Goal: Information Seeking & Learning: Learn about a topic

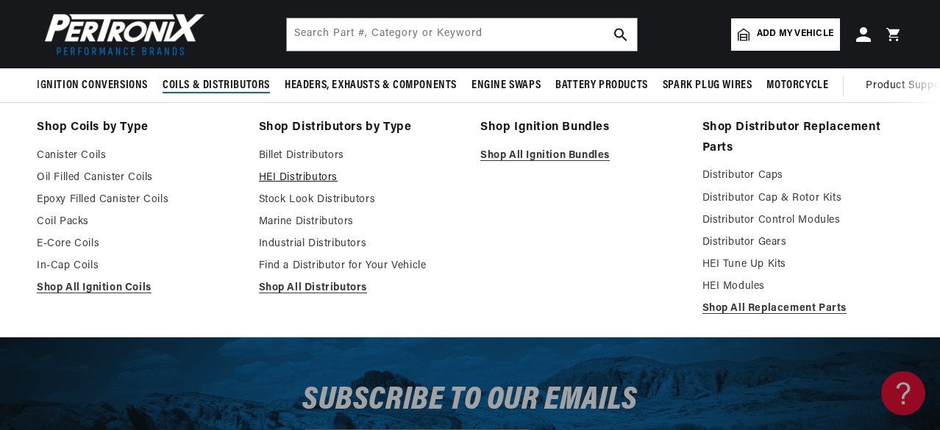
click at [326, 179] on link "HEI Distributors" at bounding box center [360, 178] width 202 height 18
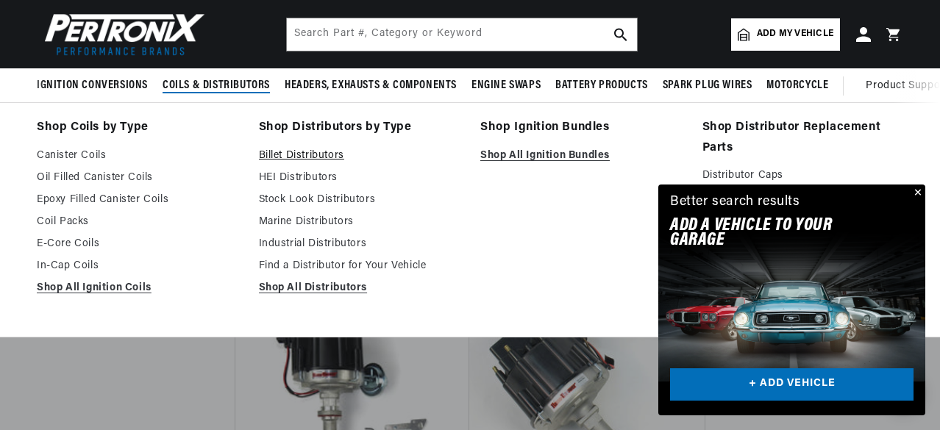
scroll to position [0, 446]
click at [309, 196] on link "Stock Look Distributors" at bounding box center [360, 200] width 202 height 18
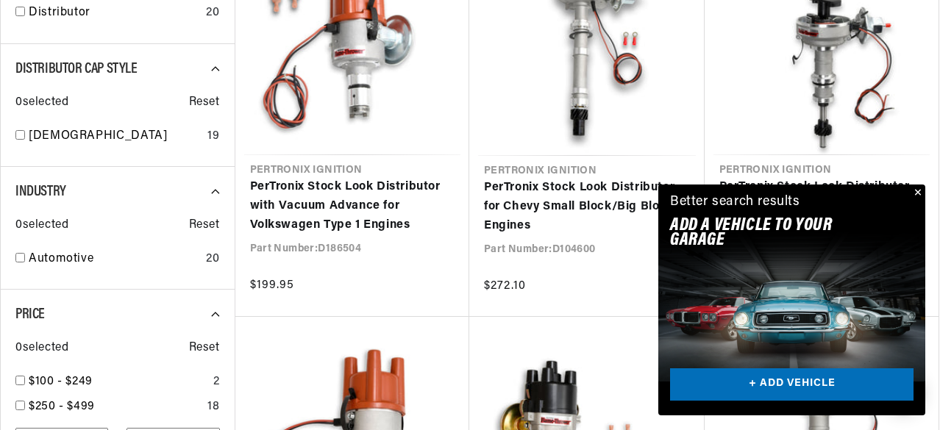
scroll to position [809, 0]
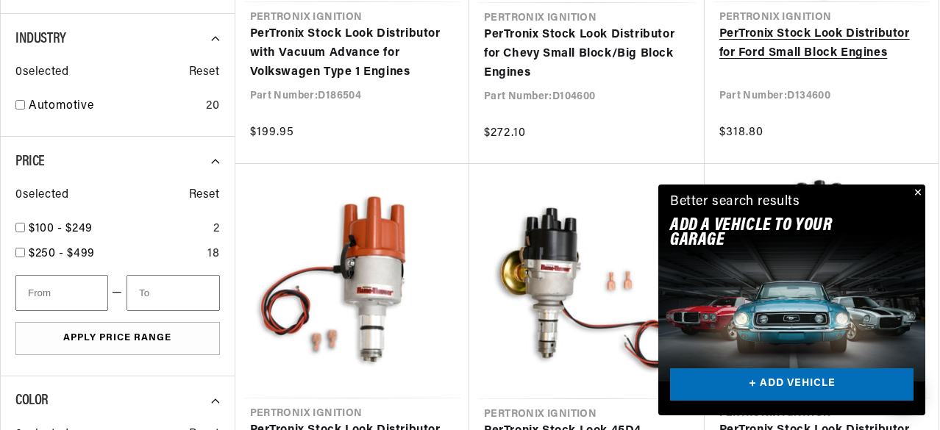
click at [818, 38] on link "PerTronix Stock Look Distributor for Ford Small Block Engines" at bounding box center [821, 44] width 205 height 38
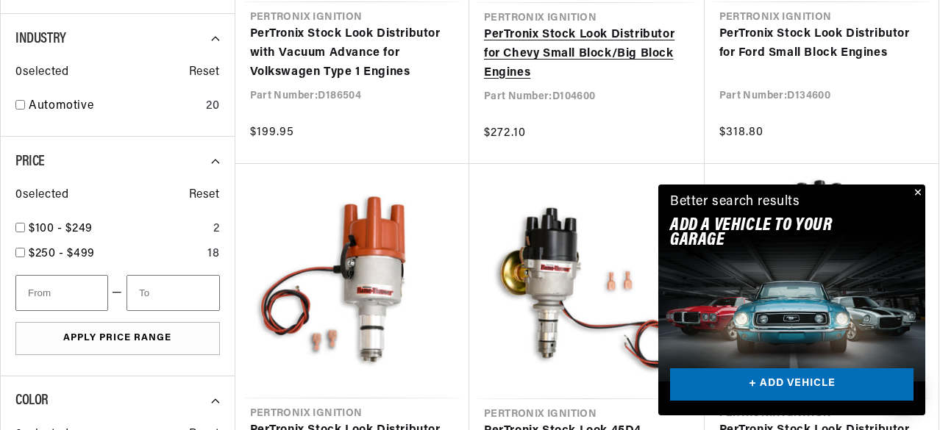
scroll to position [0, 230]
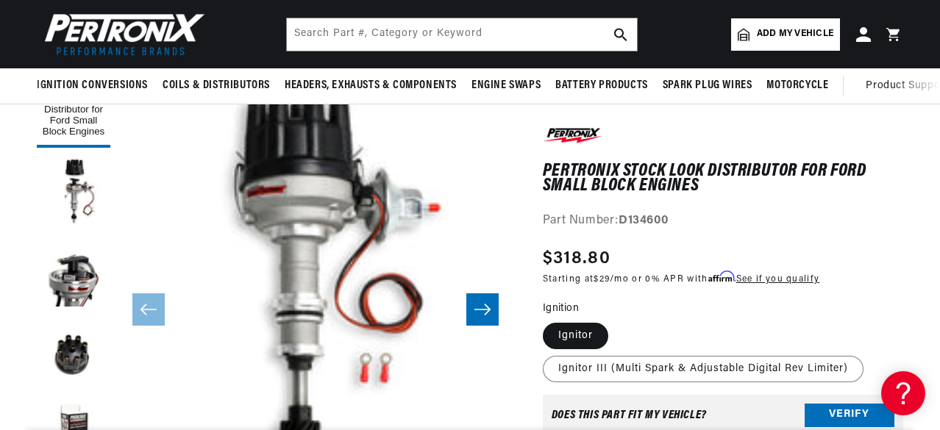
drag, startPoint x: 680, startPoint y: 185, endPoint x: 594, endPoint y: 185, distance: 86.1
click at [594, 185] on h1 "PerTronix Stock Look Distributor for Ford Small Block Engines" at bounding box center [723, 179] width 360 height 30
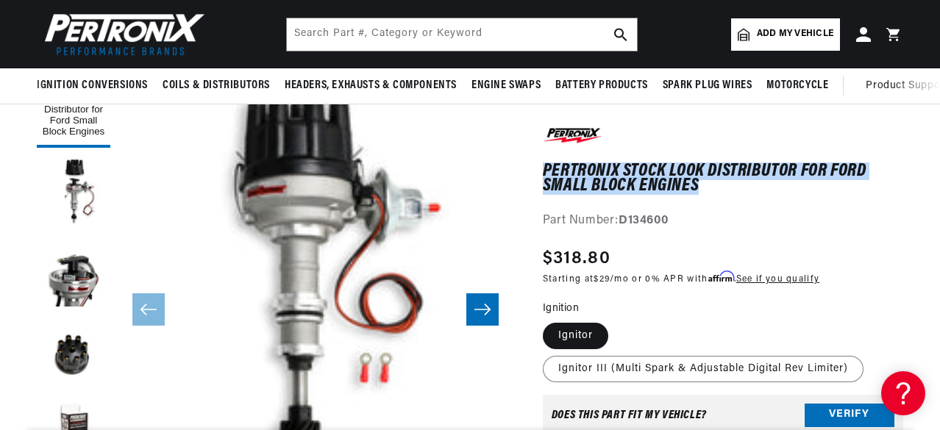
drag, startPoint x: 543, startPoint y: 164, endPoint x: 701, endPoint y: 184, distance: 159.4
click at [701, 184] on h1 "PerTronix Stock Look Distributor for Ford Small Block Engines" at bounding box center [723, 179] width 360 height 30
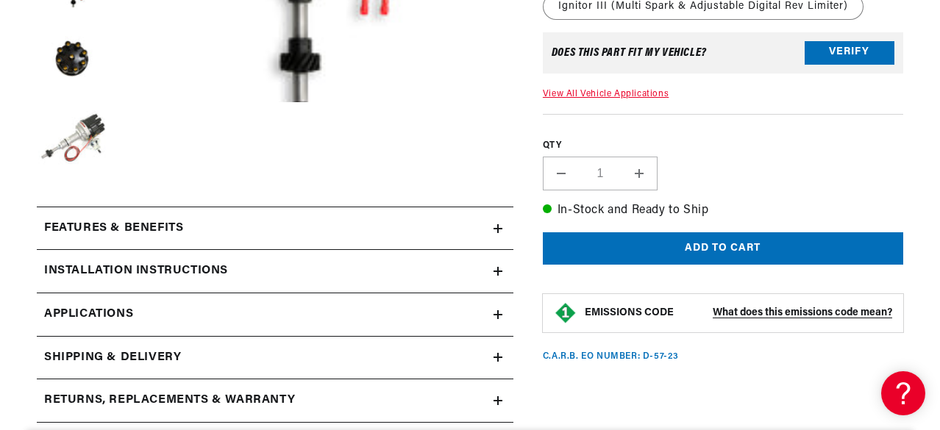
scroll to position [0, 0]
click at [498, 401] on icon at bounding box center [498, 401] width 9 height 0
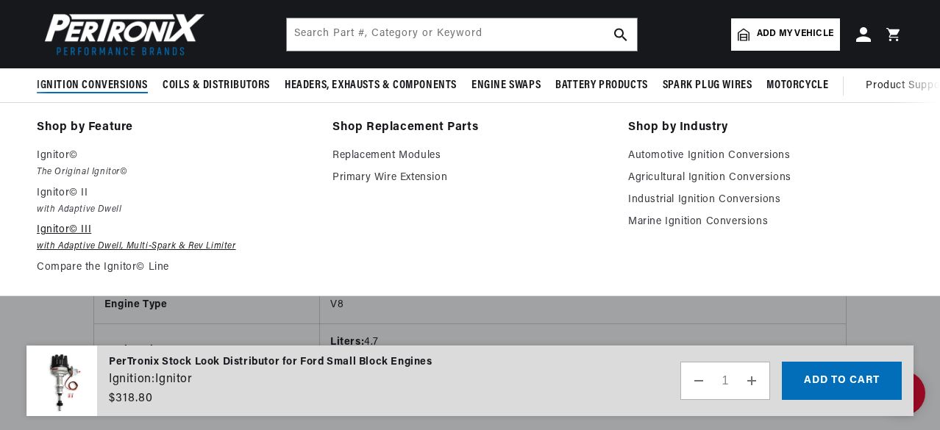
scroll to position [0, 74]
click at [60, 233] on p "Ignitor© III" at bounding box center [174, 230] width 275 height 18
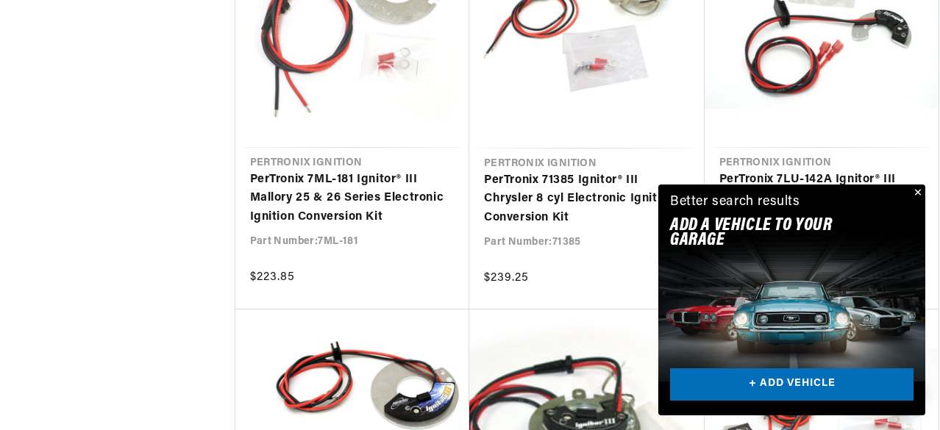
click at [918, 192] on button "Close" at bounding box center [917, 194] width 18 height 18
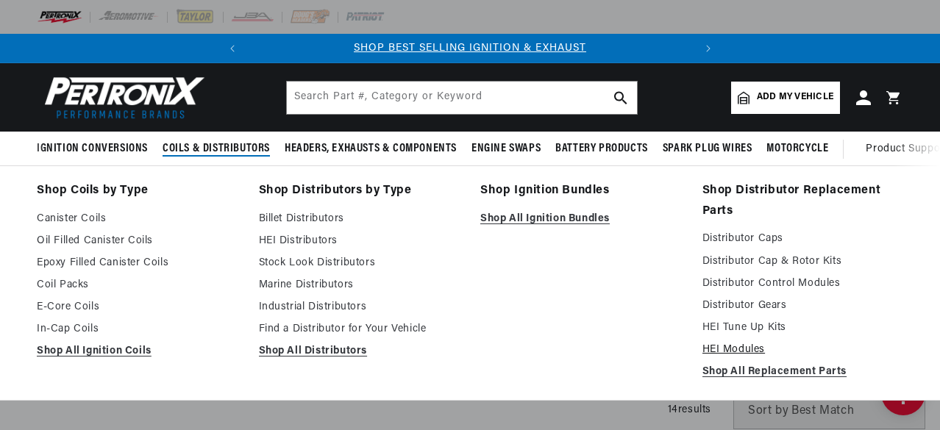
click at [746, 348] on link "HEI Modules" at bounding box center [803, 350] width 202 height 18
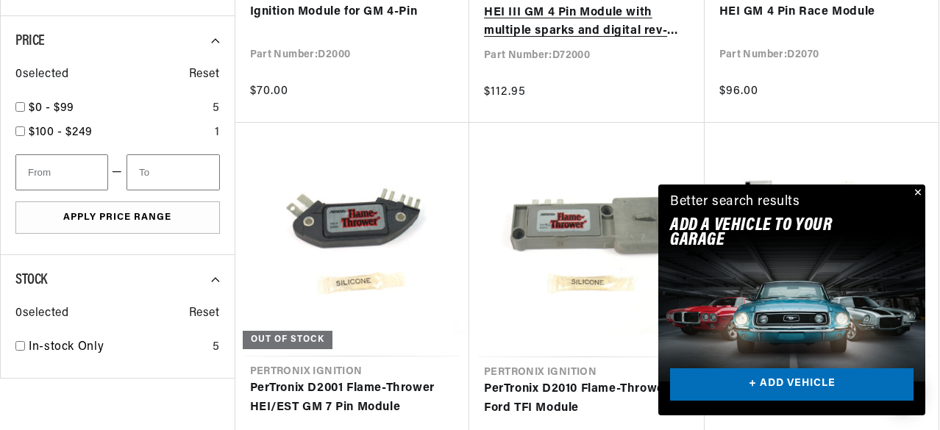
scroll to position [736, 0]
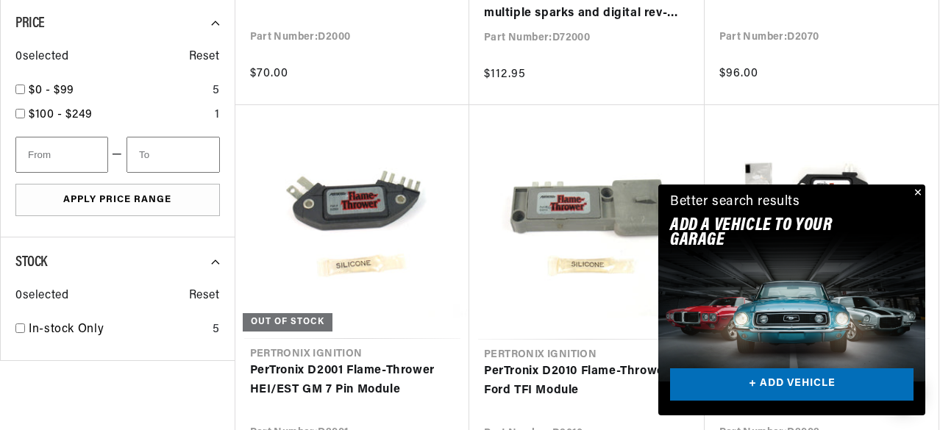
click at [921, 192] on button "Close" at bounding box center [917, 194] width 18 height 18
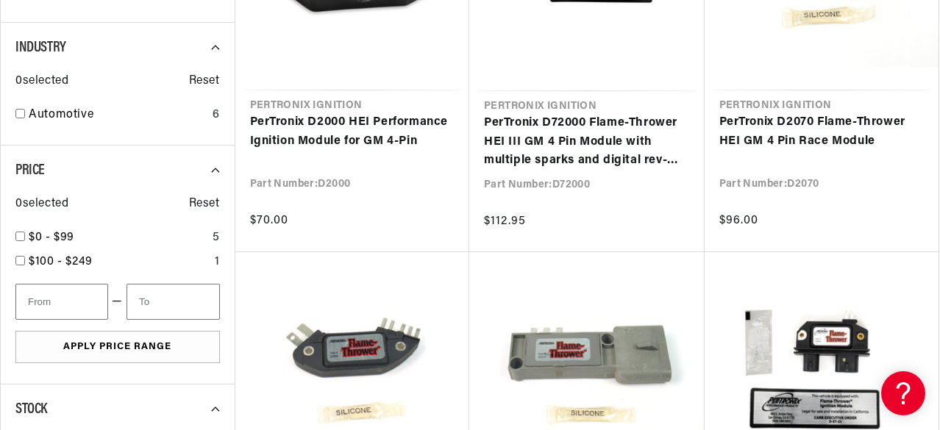
scroll to position [0, 19]
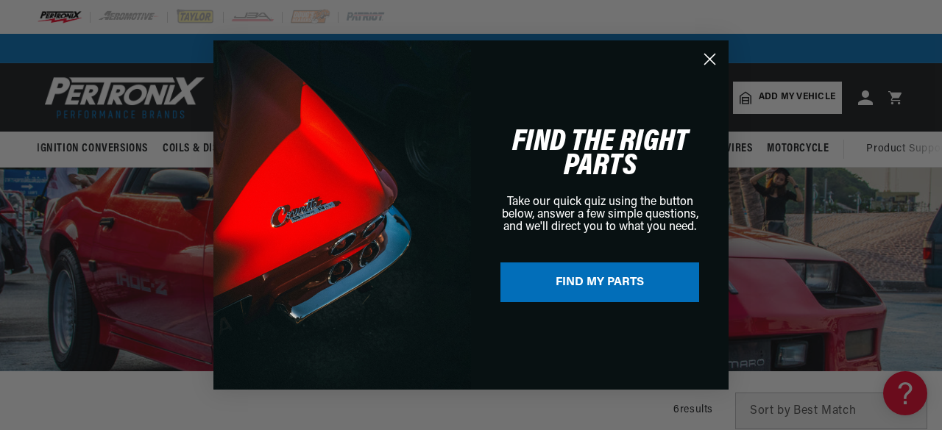
click at [710, 52] on circle "Close dialog" at bounding box center [709, 59] width 24 height 24
